Goal: Task Accomplishment & Management: Complete application form

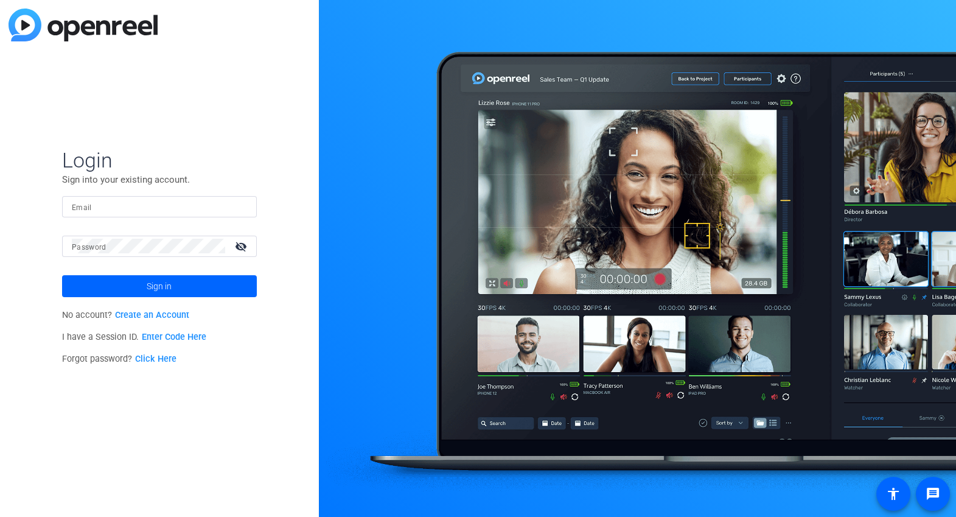
type input "[EMAIL_ADDRESS][DOMAIN_NAME]"
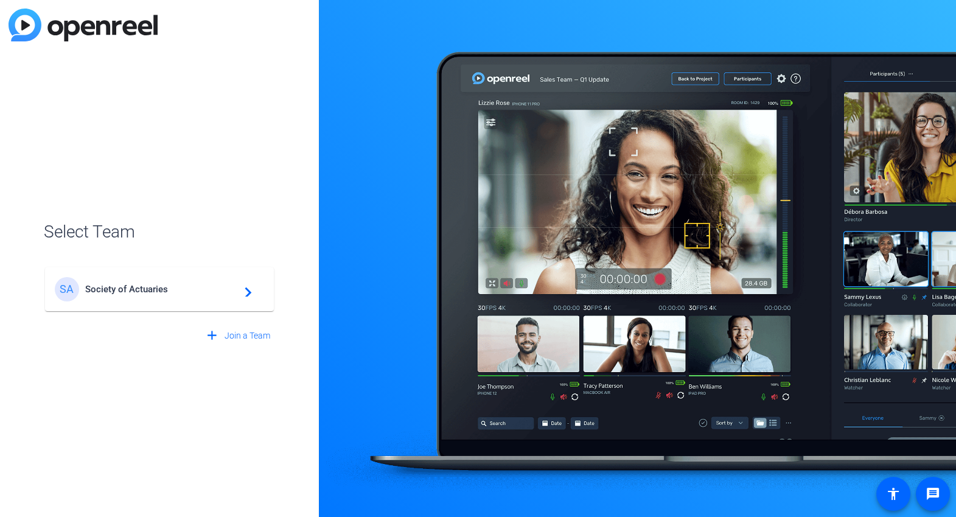
drag, startPoint x: 154, startPoint y: 283, endPoint x: 234, endPoint y: 276, distance: 80.1
click at [154, 283] on div "SA Society of Actuaries navigate_next" at bounding box center [159, 289] width 209 height 24
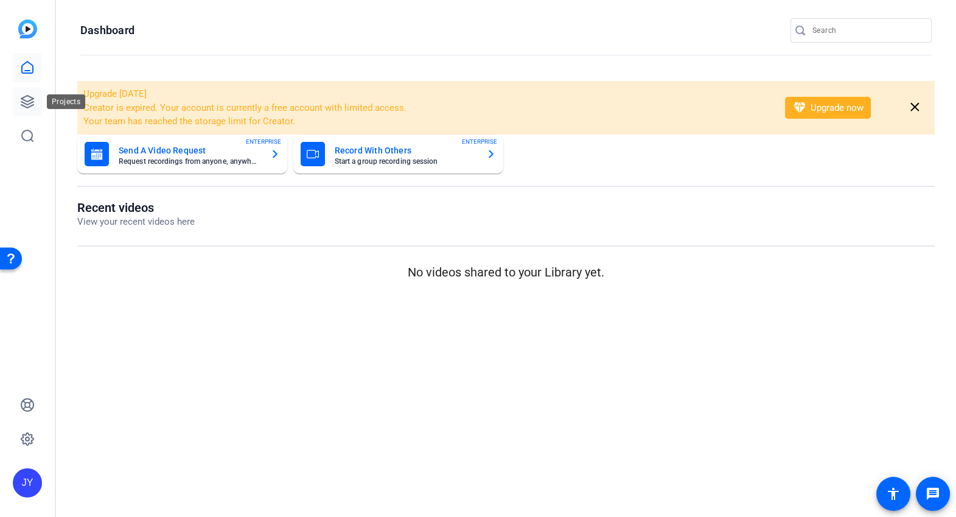
click at [28, 99] on icon at bounding box center [27, 101] width 15 height 15
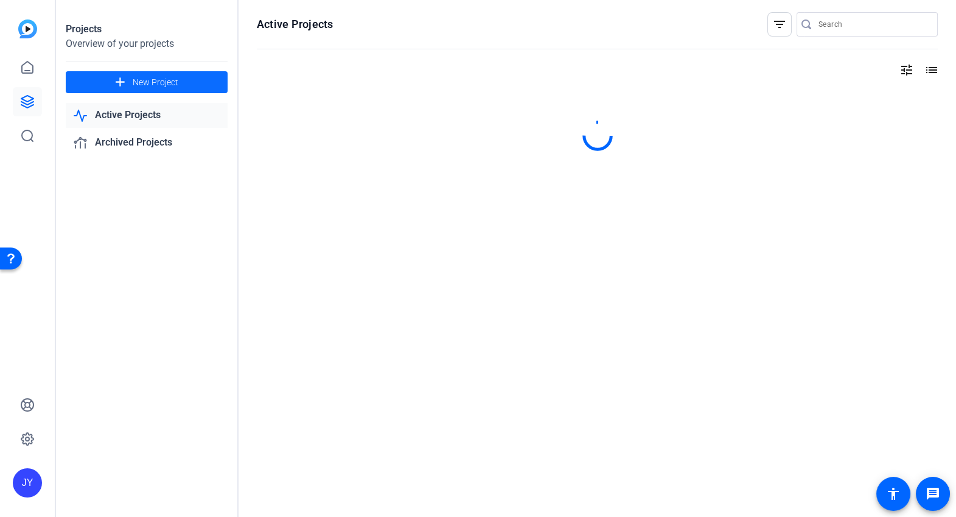
click at [219, 75] on span at bounding box center [147, 82] width 162 height 29
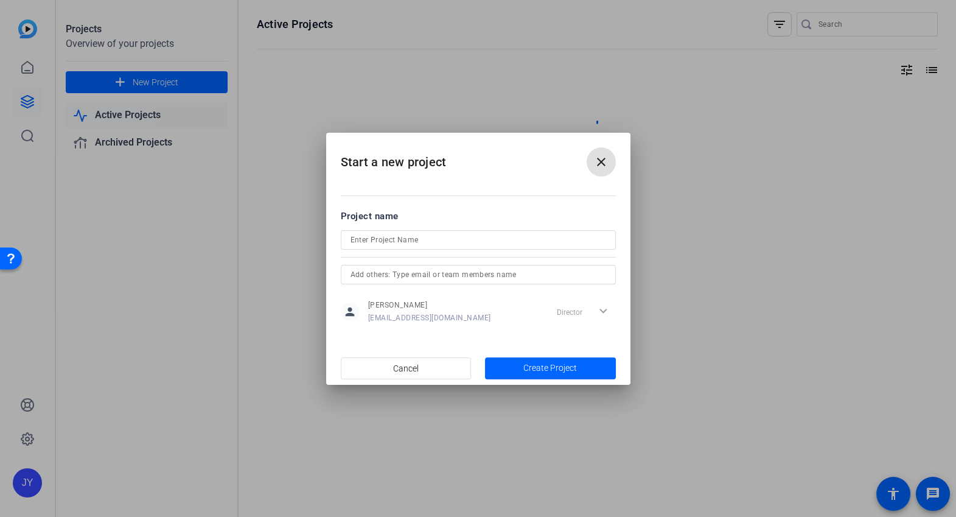
click at [0, 0] on input at bounding box center [0, 0] width 0 height 0
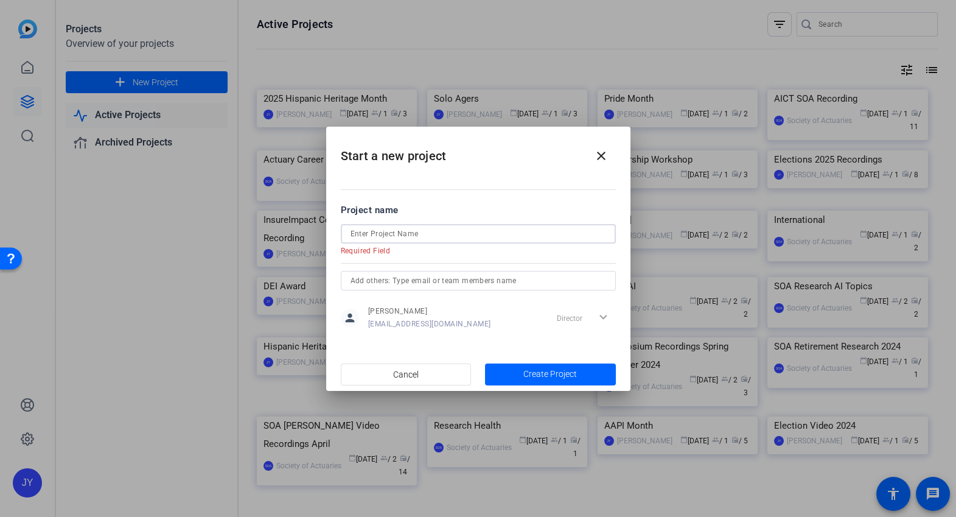
paste input "ASM/SOA recording"
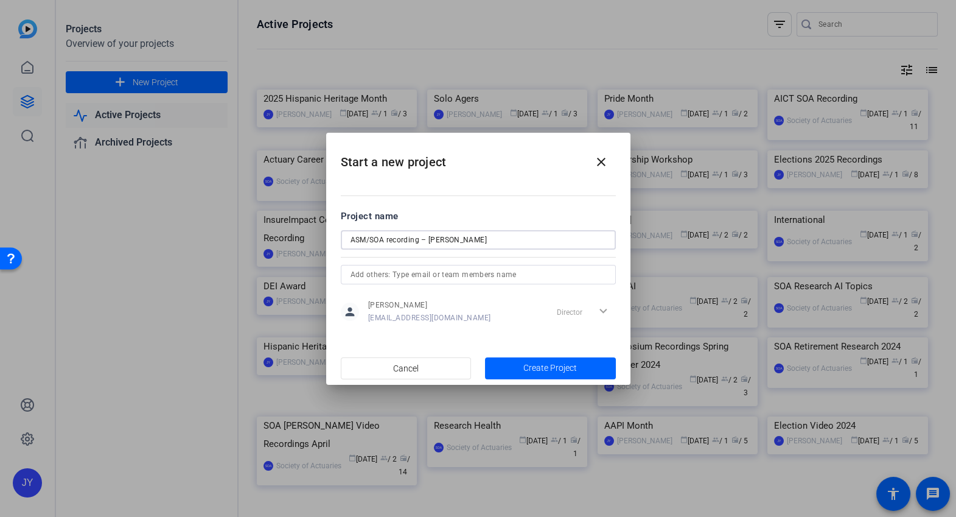
drag, startPoint x: 420, startPoint y: 241, endPoint x: 510, endPoint y: 237, distance: 90.2
click at [0, 0] on input "ASM/SOA recording – [PERSON_NAME]" at bounding box center [0, 0] width 0 height 0
type input "ASM/SOA recording"
click at [519, 365] on span "button" at bounding box center [550, 368] width 131 height 29
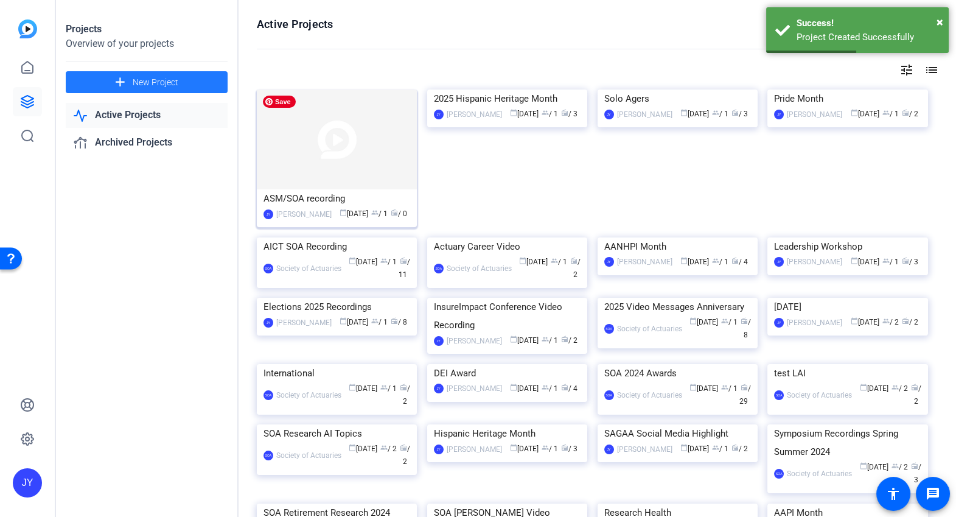
click at [326, 174] on img at bounding box center [337, 139] width 160 height 100
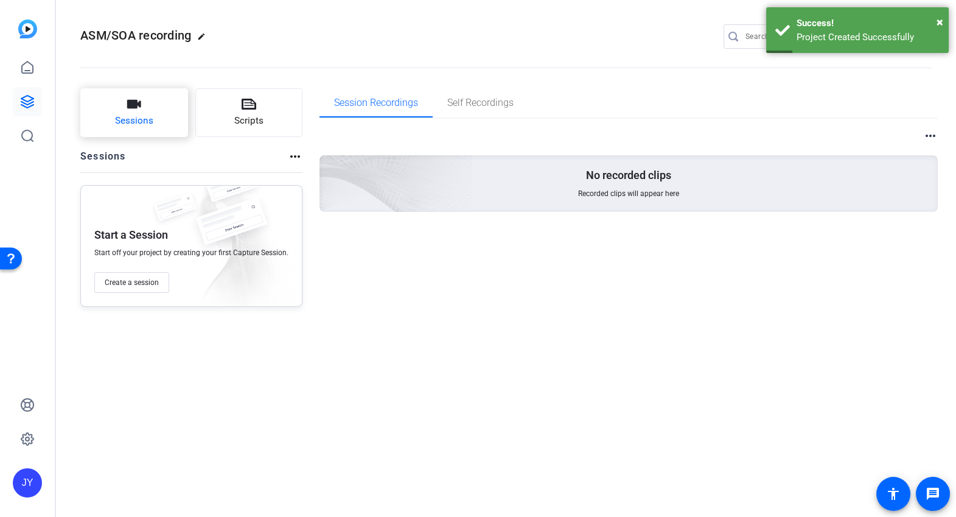
click at [133, 134] on button "Sessions" at bounding box center [134, 112] width 108 height 49
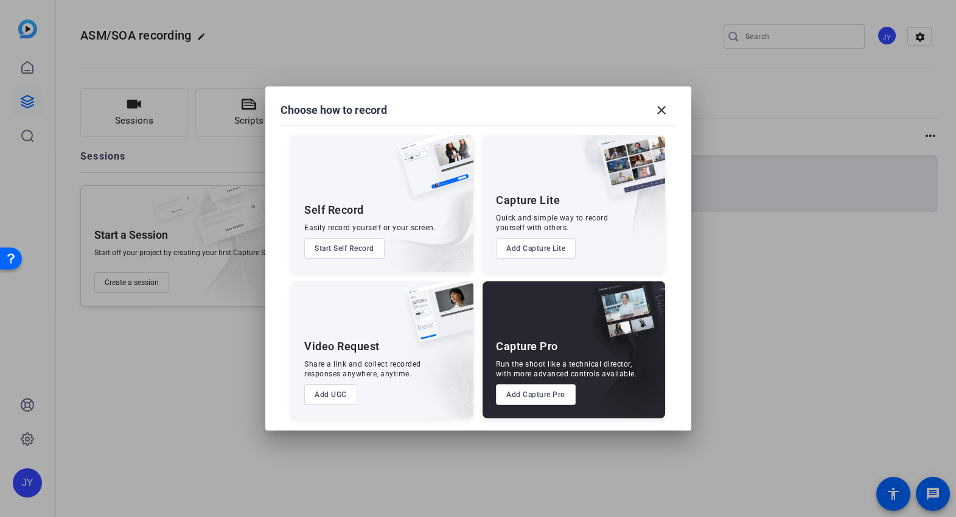
click at [556, 396] on button "Add Capture Pro" at bounding box center [536, 394] width 80 height 21
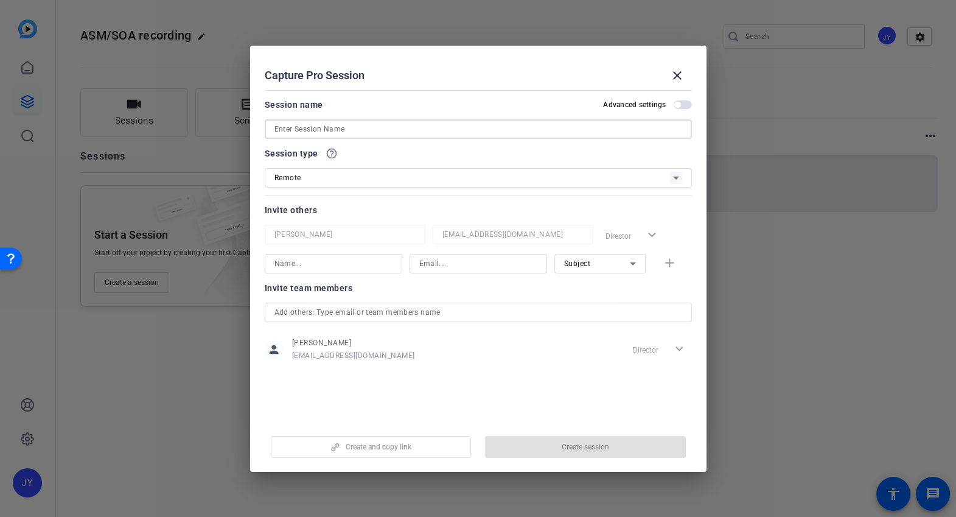
click at [297, 132] on input at bounding box center [479, 129] width 408 height 15
paste input "– [PERSON_NAME]"
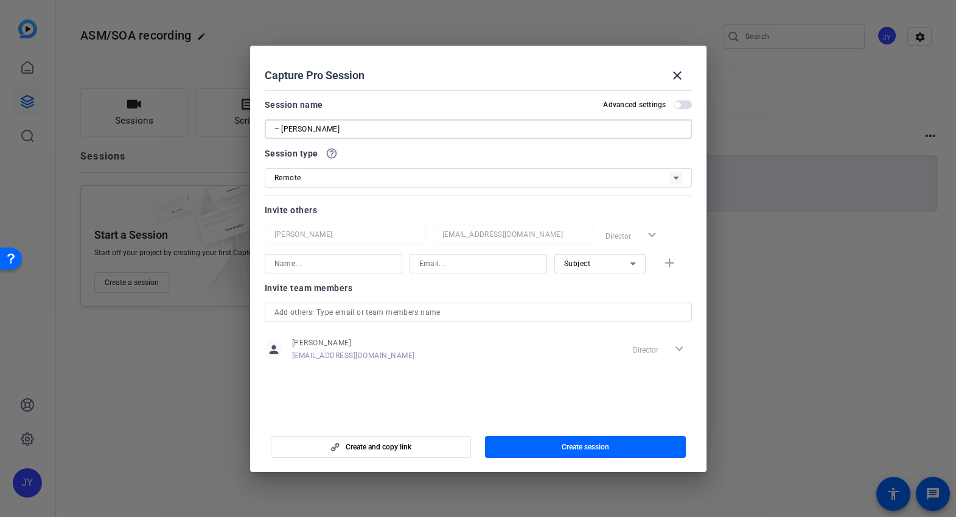
click at [273, 125] on div "– [PERSON_NAME]" at bounding box center [478, 128] width 427 height 19
click at [275, 128] on input "– [PERSON_NAME]" at bounding box center [479, 129] width 408 height 15
paste input "ASM/SOA recording"
drag, startPoint x: 311, startPoint y: 128, endPoint x: 342, endPoint y: 128, distance: 31.7
click at [342, 128] on input "ASM/SOA recording– [PERSON_NAME]" at bounding box center [479, 129] width 408 height 15
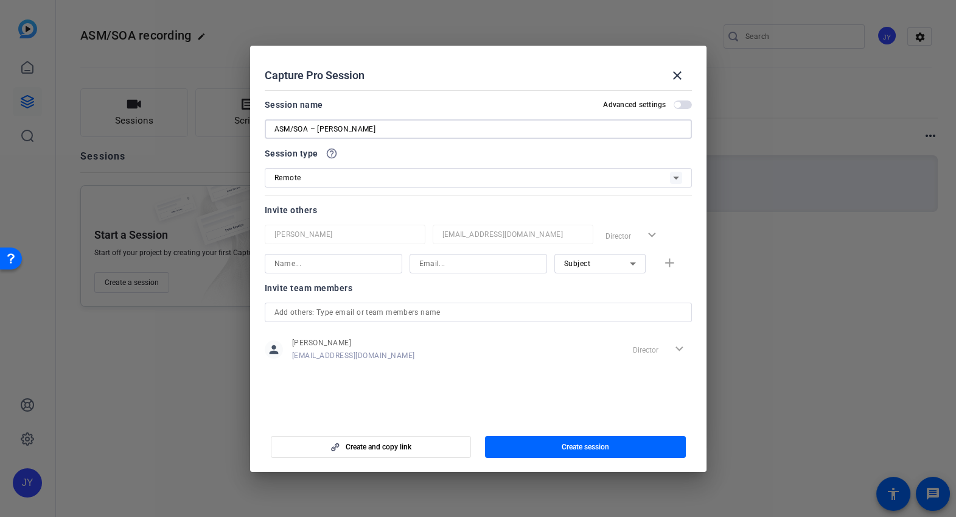
type input "ASM/SOA – [PERSON_NAME]"
click at [358, 263] on input at bounding box center [334, 263] width 118 height 15
click at [672, 261] on div "Subject add" at bounding box center [478, 263] width 427 height 19
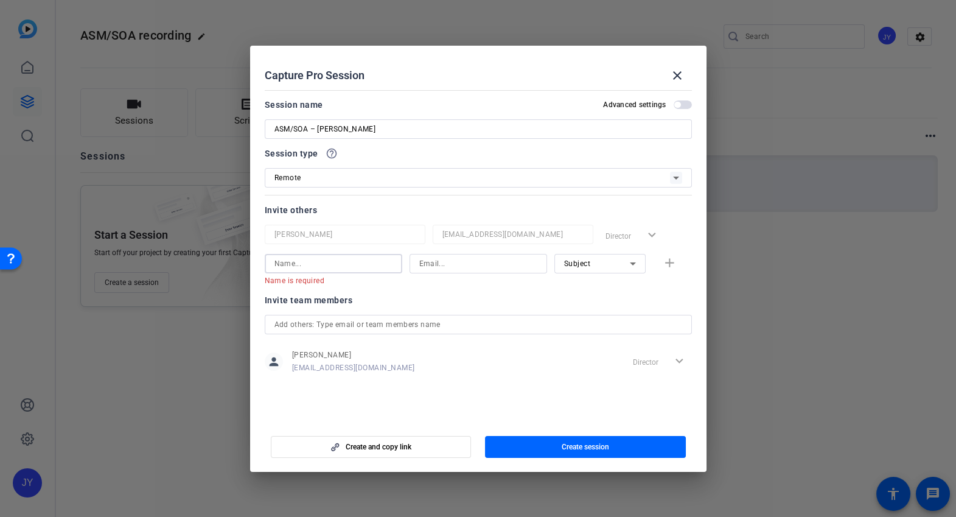
click at [349, 269] on input at bounding box center [334, 263] width 118 height 15
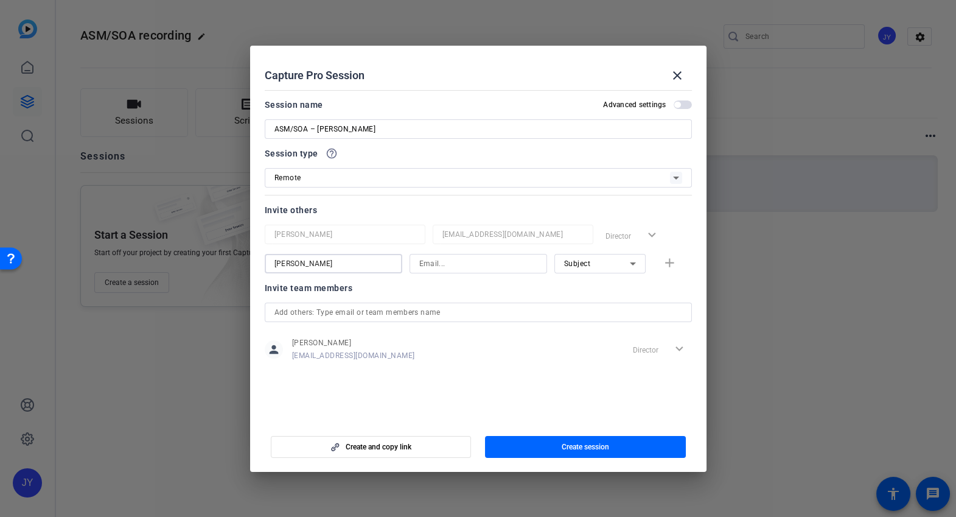
type input "[PERSON_NAME]"
click at [466, 270] on input at bounding box center [478, 263] width 118 height 15
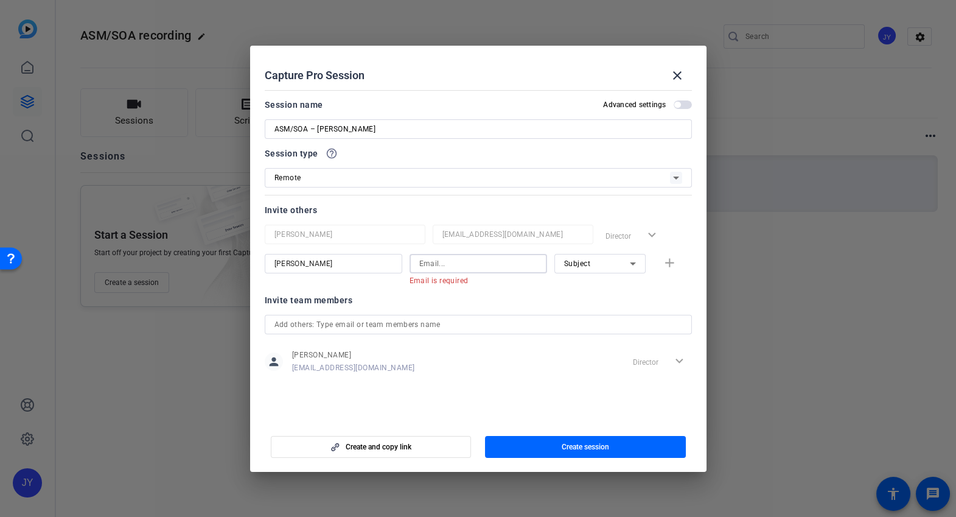
paste input "[PERSON_NAME][EMAIL_ADDRESS][DOMAIN_NAME]"
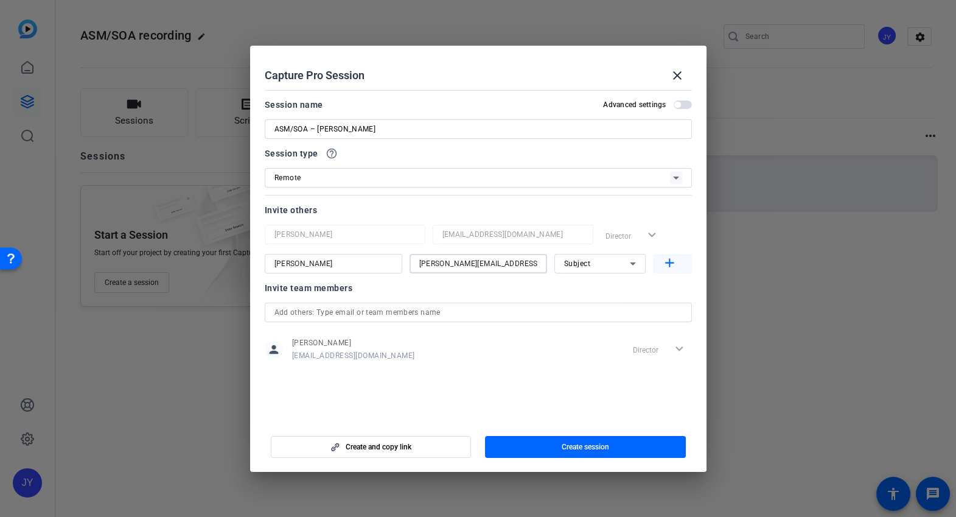
type input "[PERSON_NAME][EMAIL_ADDRESS][DOMAIN_NAME]"
click at [676, 265] on mat-icon "add" at bounding box center [669, 263] width 15 height 15
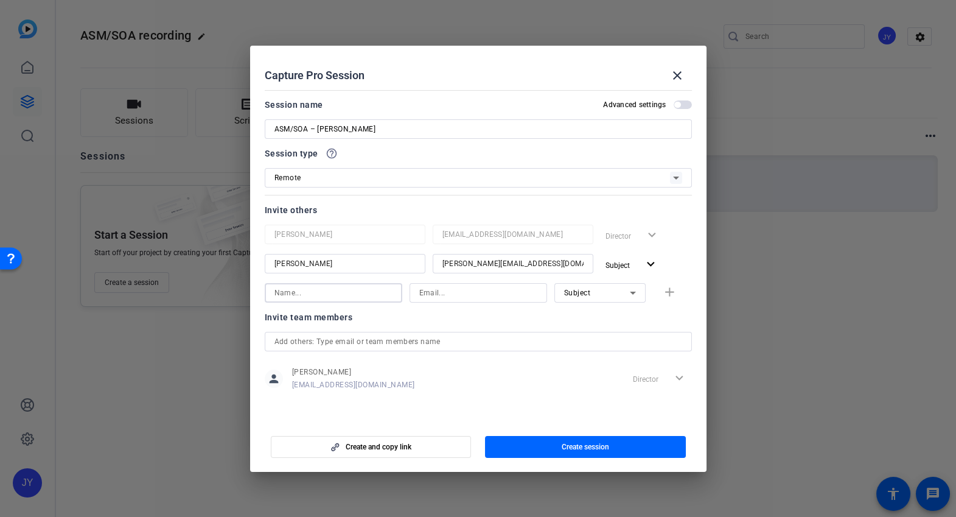
click at [304, 290] on input at bounding box center [334, 293] width 118 height 15
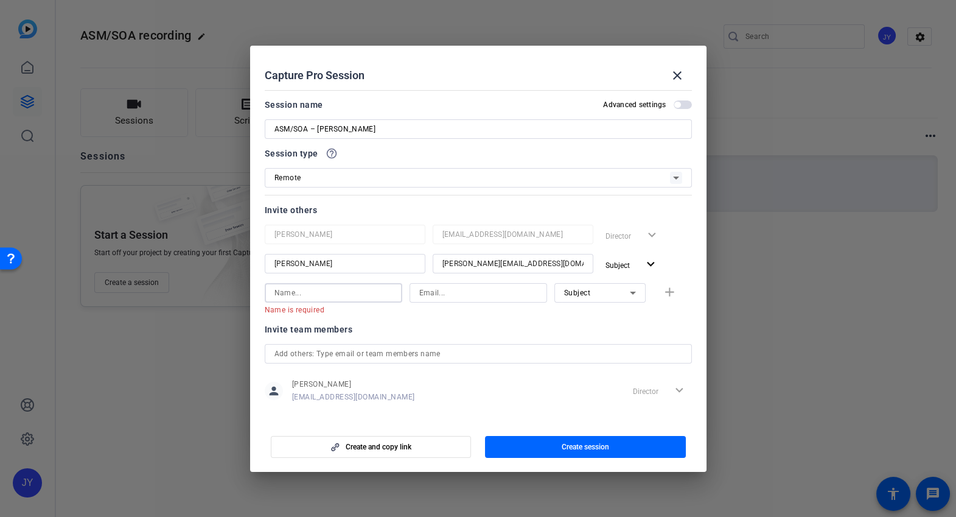
paste input "[PERSON_NAME]"
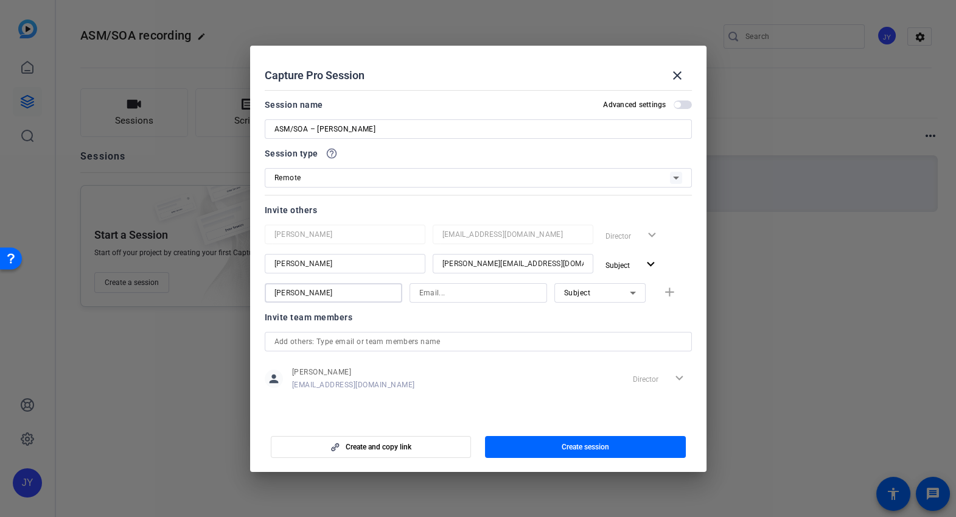
type input "[PERSON_NAME]"
click at [420, 295] on input at bounding box center [478, 293] width 118 height 15
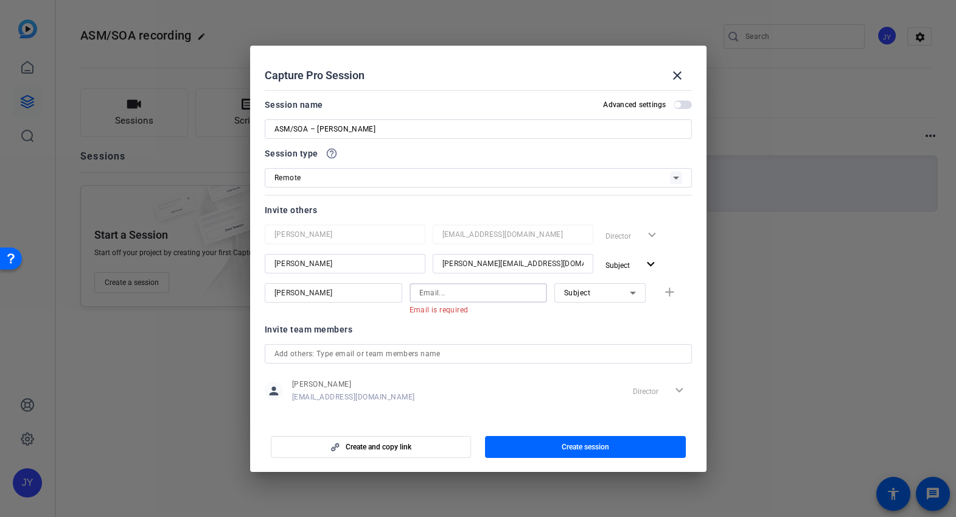
paste input "[EMAIL_ADDRESS][DOMAIN_NAME]"
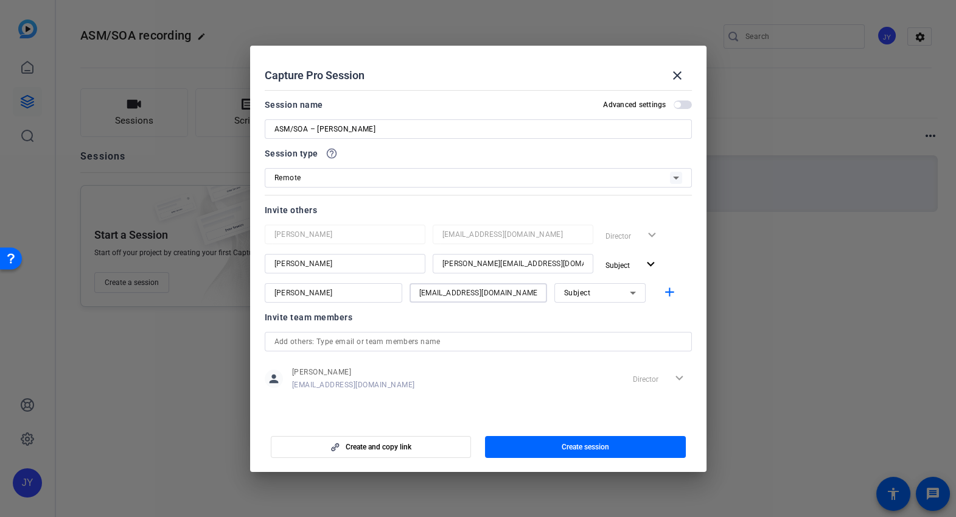
type input "[EMAIL_ADDRESS][DOMAIN_NAME]"
click at [627, 291] on icon at bounding box center [633, 293] width 15 height 15
click at [595, 311] on span "Collaborator" at bounding box center [586, 316] width 44 height 15
click at [667, 292] on mat-icon "add" at bounding box center [669, 292] width 15 height 15
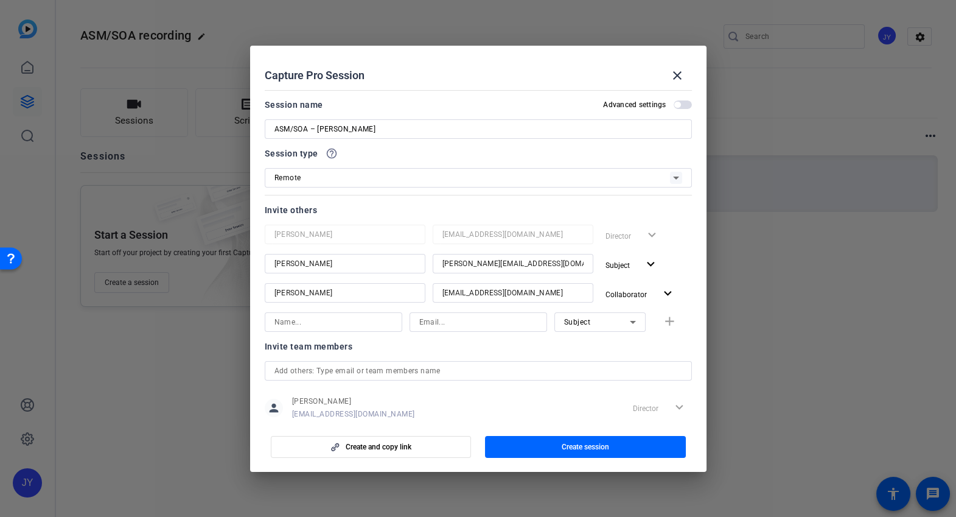
click at [682, 106] on span "button" at bounding box center [683, 104] width 18 height 9
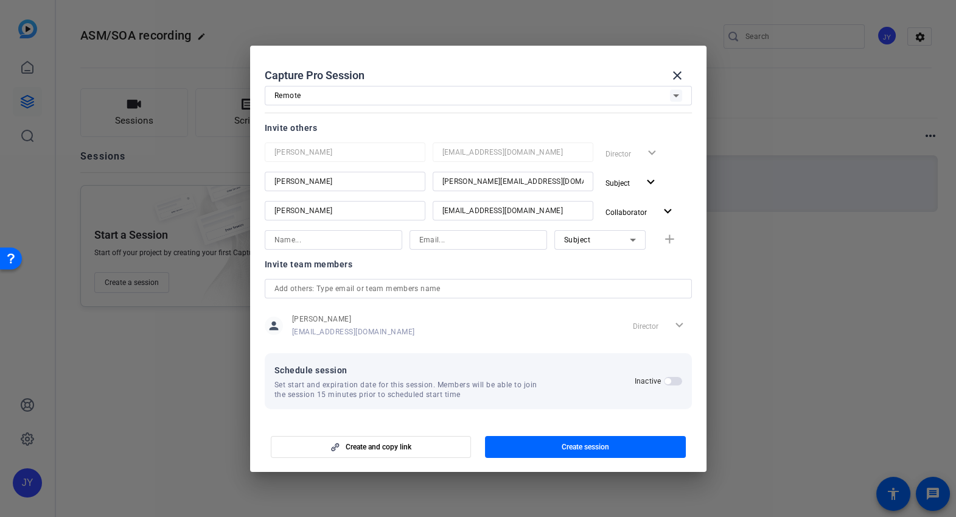
scroll to position [83, 0]
click at [665, 380] on span "button" at bounding box center [668, 380] width 6 height 6
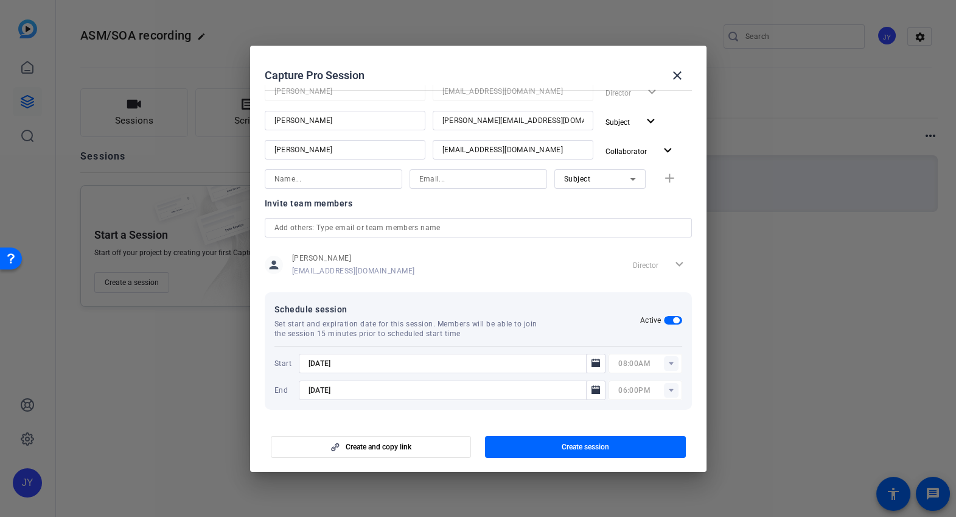
scroll to position [144, 0]
click at [592, 362] on icon "Open calendar" at bounding box center [596, 361] width 9 height 9
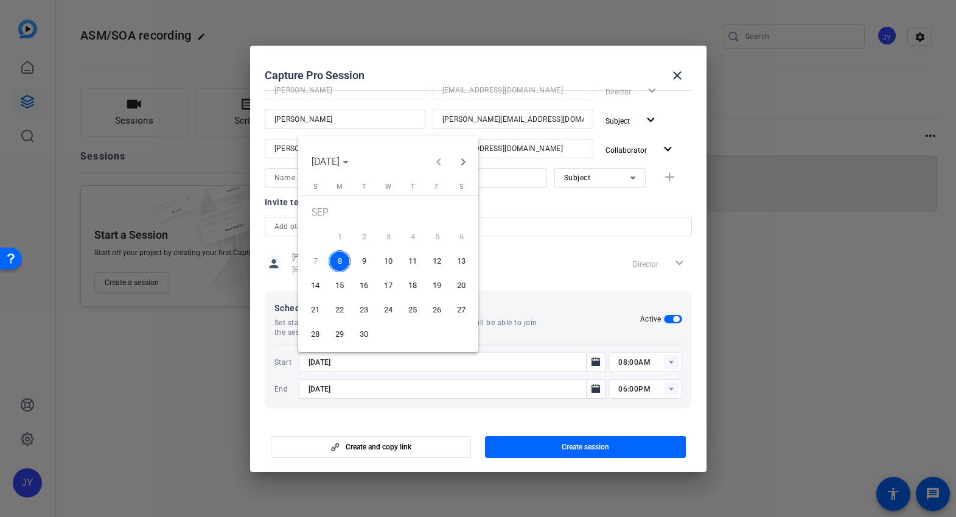
click at [388, 261] on span "10" at bounding box center [388, 261] width 22 height 22
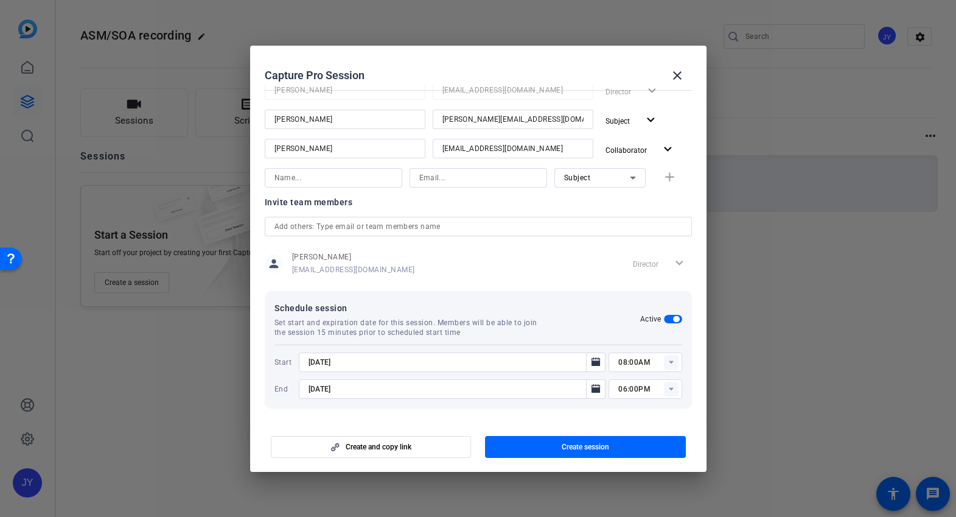
type input "[DATE]"
click at [670, 360] on rect at bounding box center [671, 362] width 15 height 15
click at [631, 269] on span "03:00PM" at bounding box center [632, 266] width 32 height 9
type input "03:00PM"
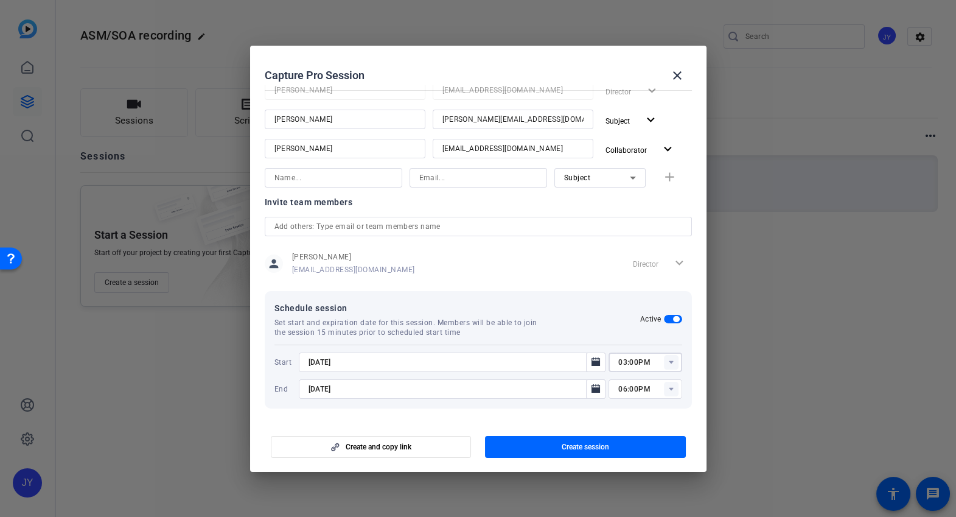
click at [674, 385] on rect at bounding box center [671, 389] width 15 height 15
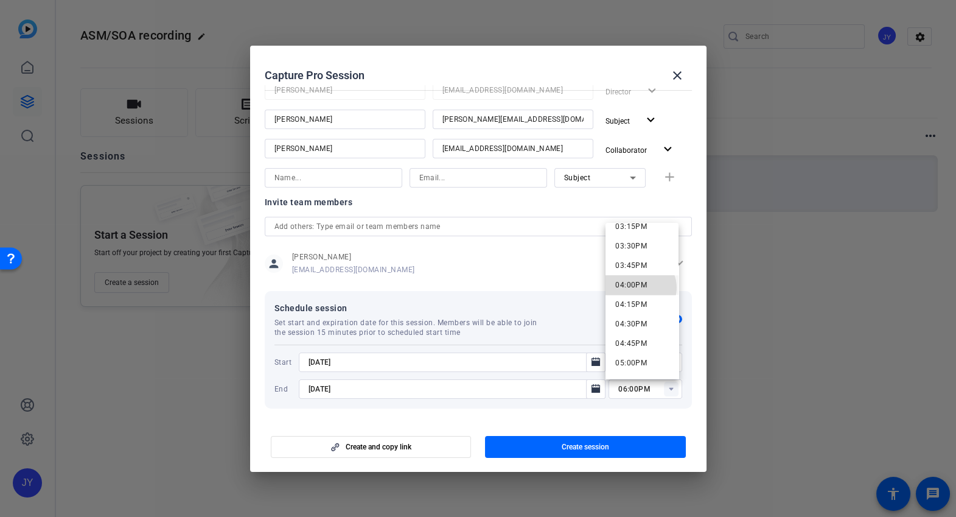
click at [640, 287] on span "04:00PM" at bounding box center [632, 285] width 32 height 9
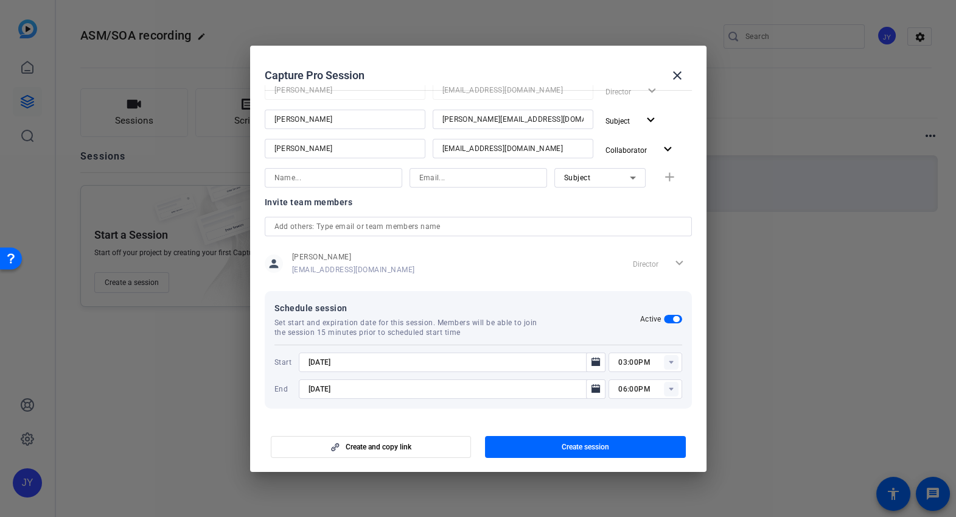
type input "04:00PM"
click at [599, 388] on mat-icon "Open calendar" at bounding box center [596, 389] width 15 height 15
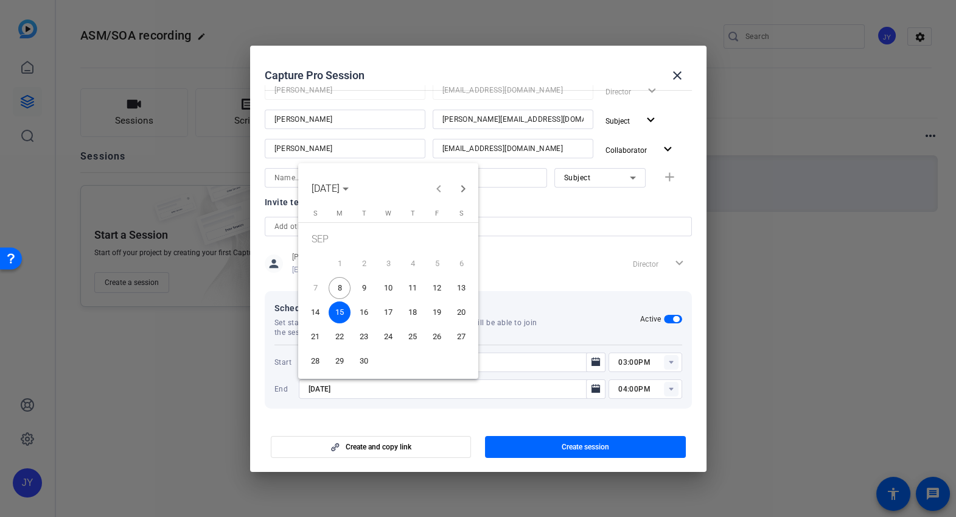
click at [388, 286] on span "10" at bounding box center [388, 288] width 22 height 22
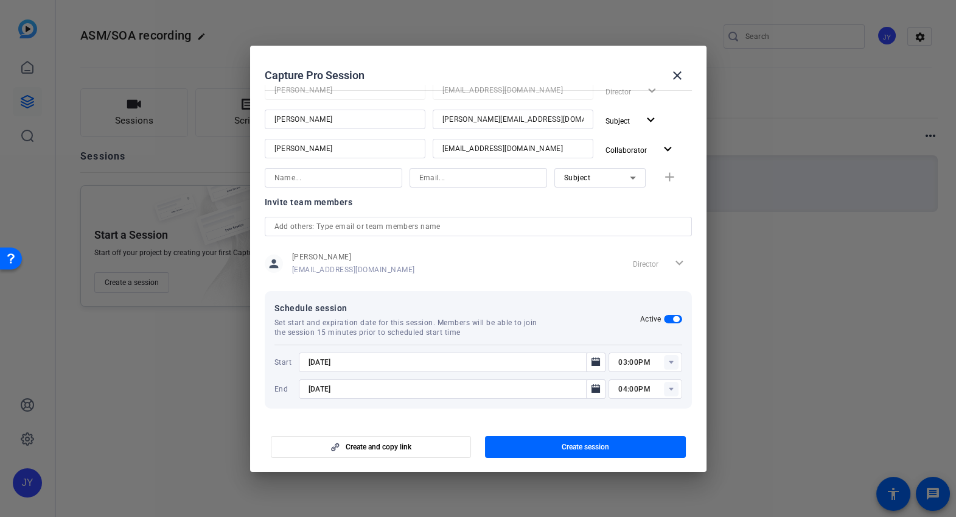
type input "[DATE]"
click at [639, 417] on mat-dialog-content "Session name Advanced settings ASM/SOA – [PERSON_NAME] Session type help_outlin…" at bounding box center [478, 253] width 457 height 336
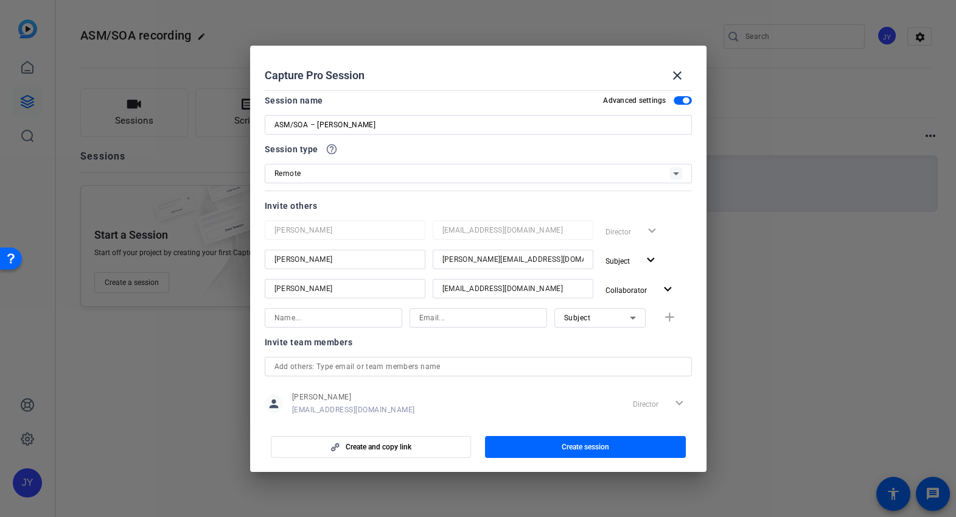
scroll to position [0, 0]
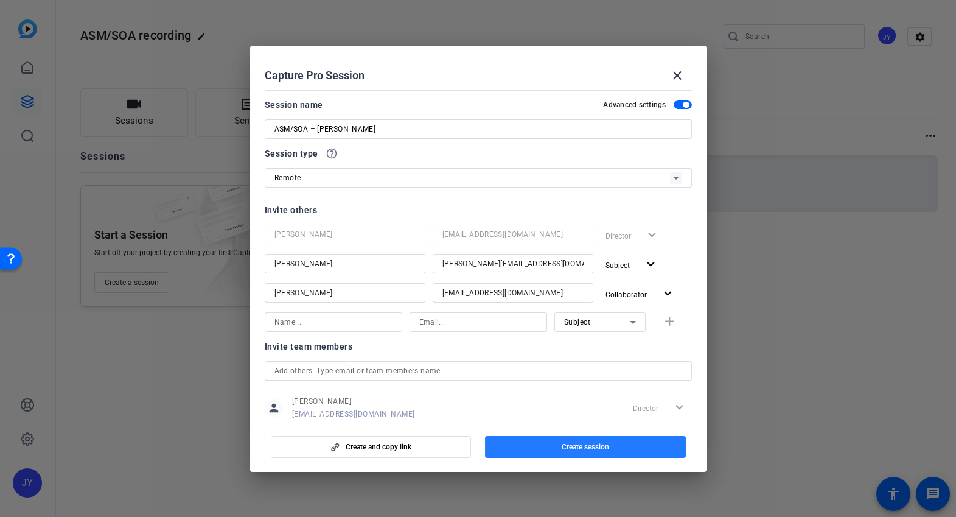
click at [577, 449] on span "Create session" at bounding box center [585, 447] width 47 height 10
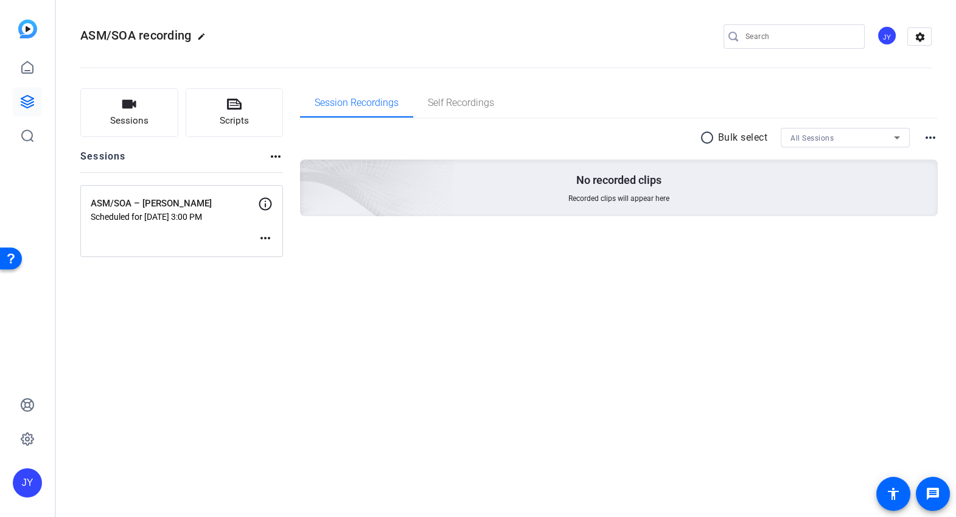
click at [268, 237] on mat-icon "more_horiz" at bounding box center [265, 238] width 15 height 15
click at [274, 256] on span "Edit Session" at bounding box center [295, 255] width 55 height 15
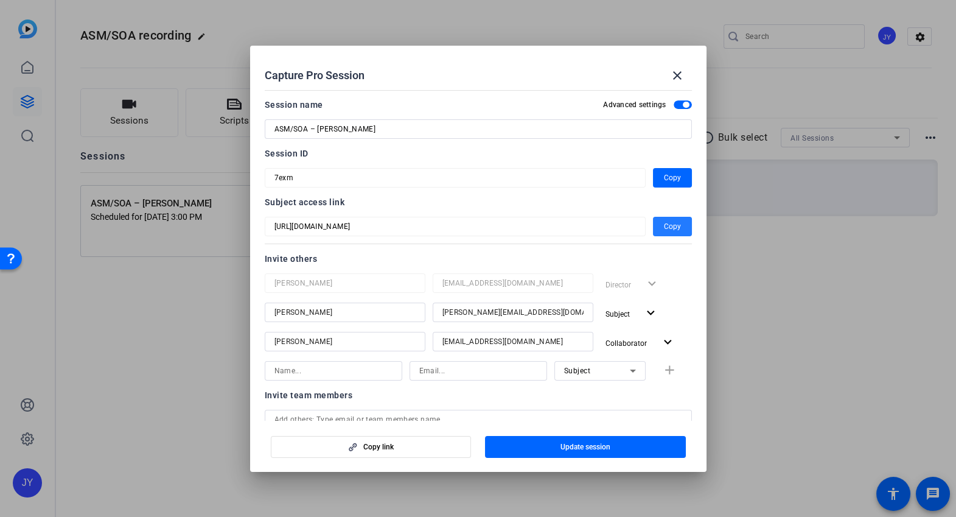
click at [670, 230] on span "Copy" at bounding box center [672, 226] width 17 height 15
click at [664, 174] on span "Copy" at bounding box center [672, 177] width 17 height 15
click at [684, 74] on mat-icon "close" at bounding box center [677, 75] width 15 height 15
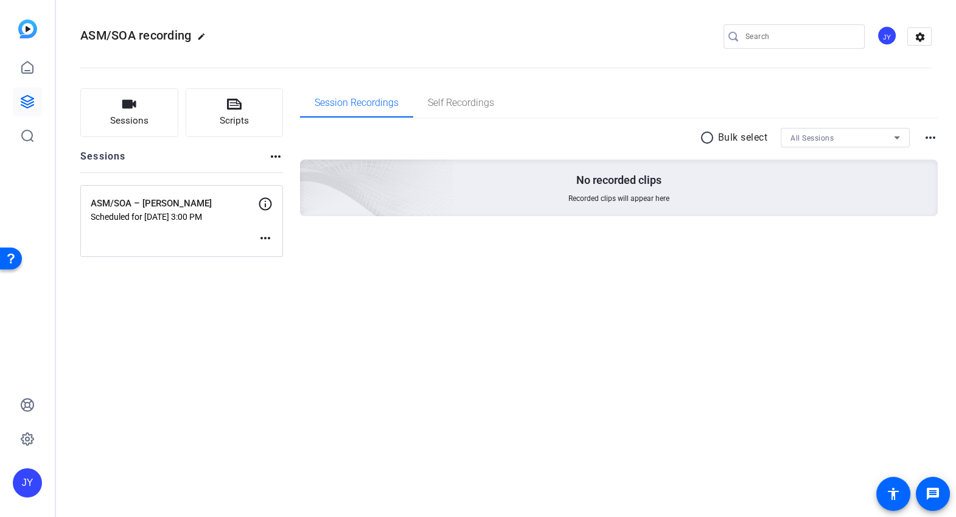
click at [333, 295] on div "ASM/SOA recording edit JY settings Sessions Scripts Sessions more_horiz ASM/SOA…" at bounding box center [506, 258] width 900 height 517
click at [444, 322] on div "ASM/SOA recording edit JY settings Sessions Scripts Sessions more_horiz ASM/SOA…" at bounding box center [506, 258] width 900 height 517
click at [594, 287] on div "ASM/SOA recording edit JY settings Sessions Scripts Sessions more_horiz ASM/SOA…" at bounding box center [506, 258] width 900 height 517
